Goal: Task Accomplishment & Management: Manage account settings

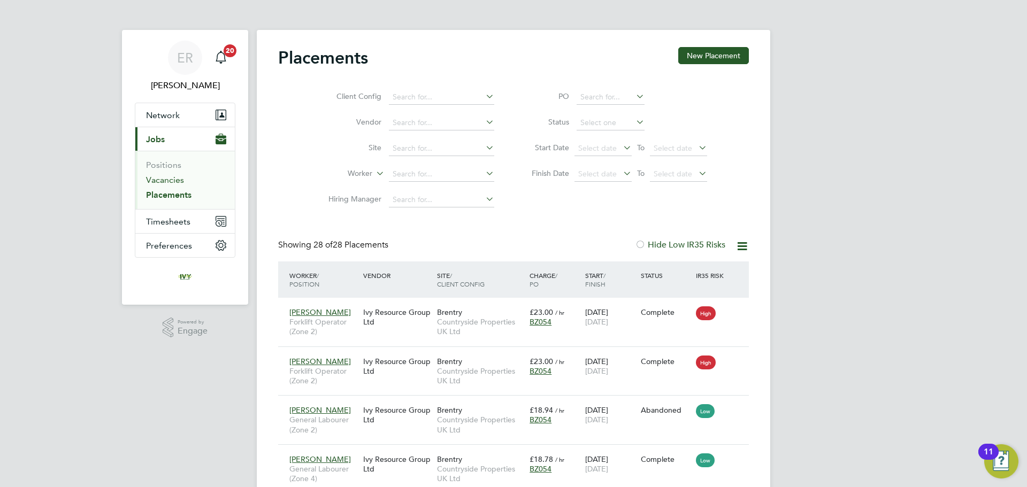
click at [162, 177] on link "Vacancies" at bounding box center [165, 180] width 38 height 10
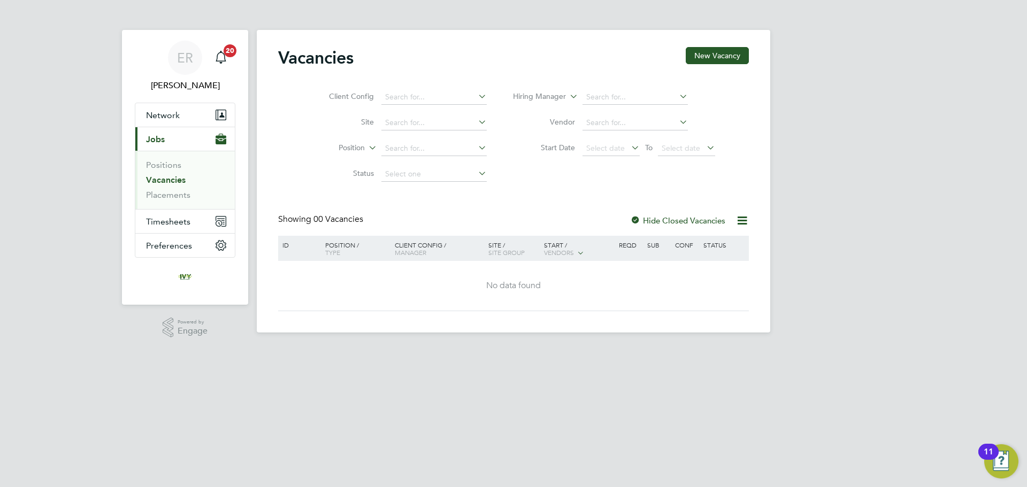
click at [636, 218] on div at bounding box center [635, 221] width 11 height 11
click at [154, 198] on link "Placements" at bounding box center [168, 195] width 44 height 10
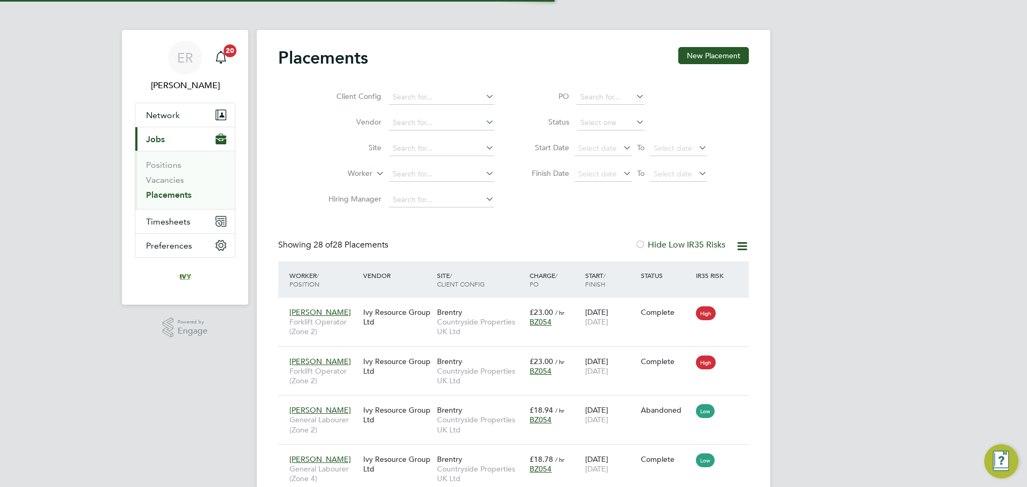
scroll to position [40, 93]
click at [177, 218] on span "Timesheets" at bounding box center [168, 222] width 44 height 10
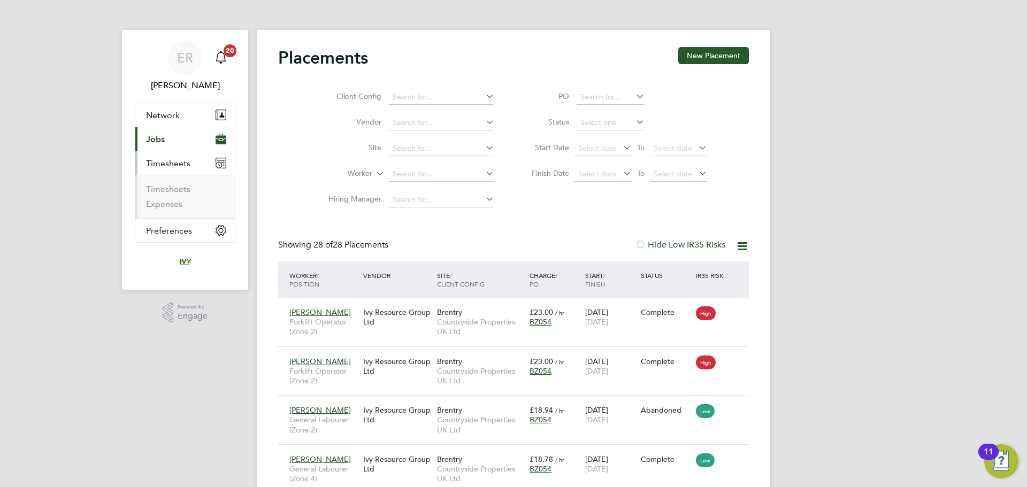
click at [181, 194] on li "Timesheets" at bounding box center [186, 191] width 80 height 15
click at [181, 190] on link "Timesheets" at bounding box center [168, 189] width 44 height 10
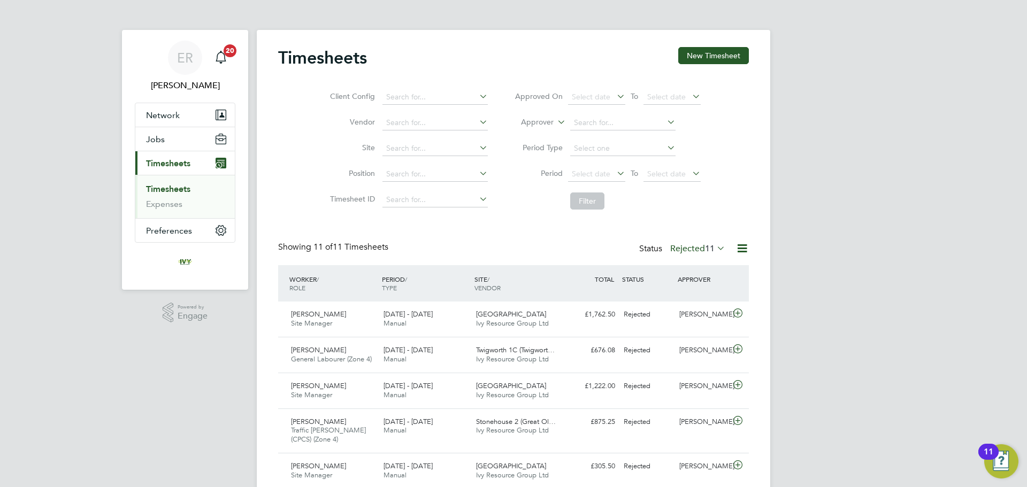
click at [180, 159] on span "Timesheets" at bounding box center [168, 163] width 44 height 10
